Goal: Navigation & Orientation: Find specific page/section

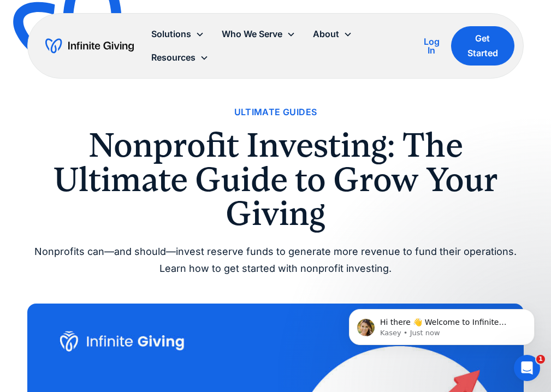
click at [261, 112] on div "Ultimate Guides" at bounding box center [275, 112] width 83 height 15
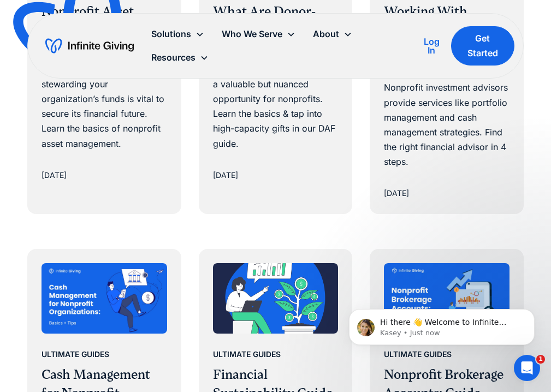
scroll to position [1851, 0]
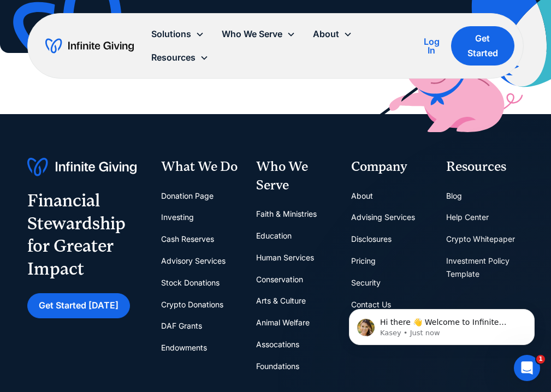
click at [451, 196] on link "Blog" at bounding box center [454, 196] width 16 height 22
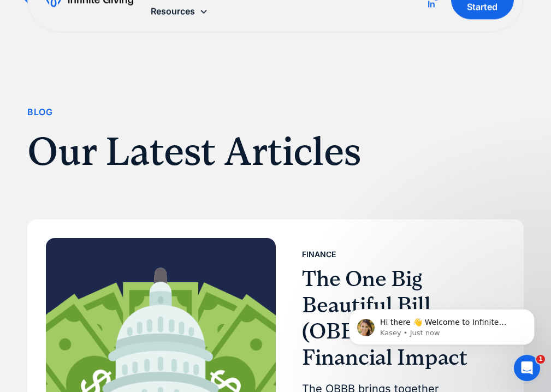
scroll to position [2570, 0]
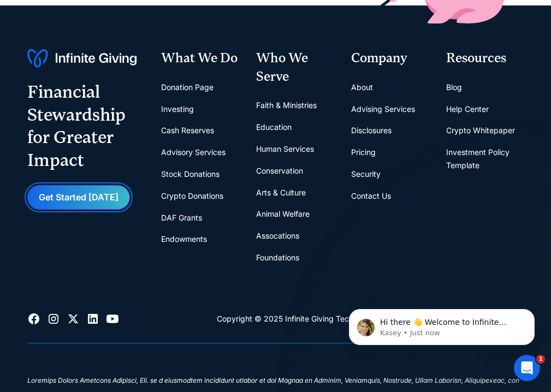
click at [59, 196] on link "Get Started [DATE]" at bounding box center [78, 197] width 103 height 25
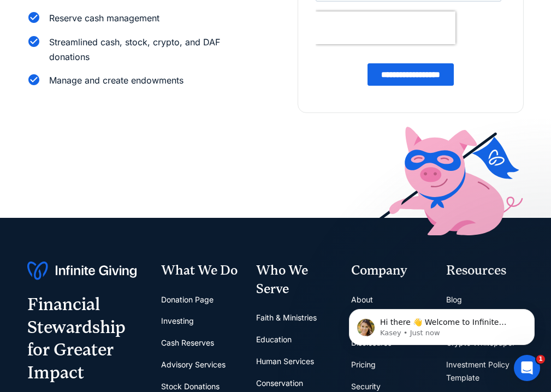
scroll to position [327, 0]
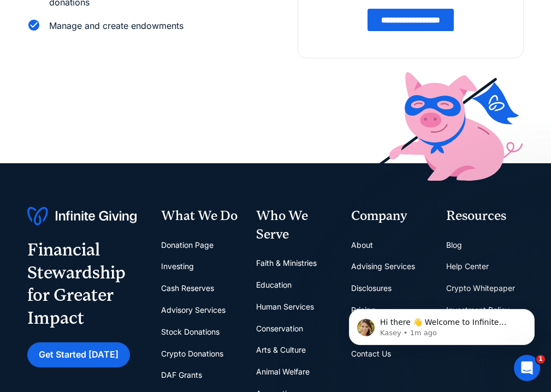
click at [63, 216] on img at bounding box center [81, 216] width 109 height 19
